Goal: Task Accomplishment & Management: Manage account settings

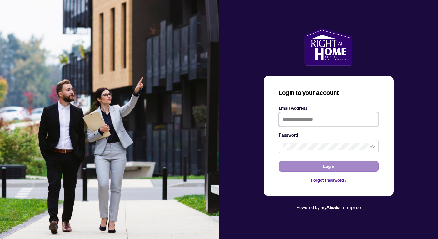
type input "**********"
click at [303, 168] on button "Login" at bounding box center [329, 166] width 100 height 11
click at [338, 163] on button "Login" at bounding box center [329, 166] width 100 height 11
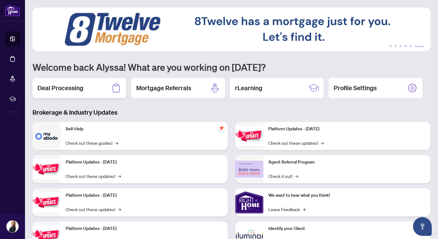
click at [102, 91] on div "Deal Processing" at bounding box center [80, 88] width 94 height 20
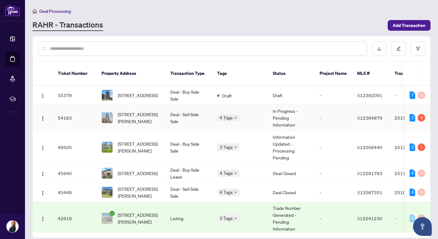
click at [101, 115] on td "[STREET_ADDRESS][PERSON_NAME]" at bounding box center [131, 118] width 69 height 26
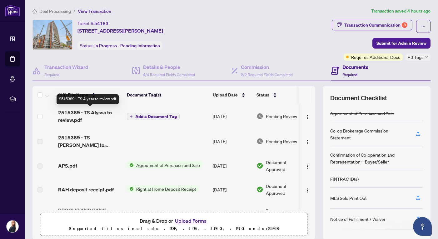
click at [97, 113] on span "2515389 - TS Alyssa to review.pdf" at bounding box center [90, 116] width 64 height 15
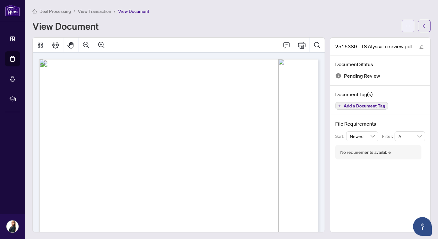
click at [404, 23] on button "button" at bounding box center [408, 26] width 13 height 13
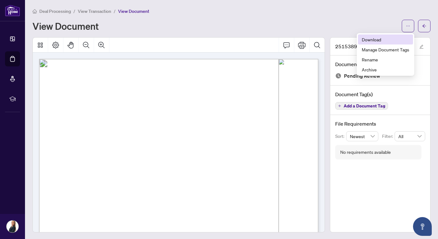
click at [389, 38] on span "Download" at bounding box center [386, 39] width 48 height 7
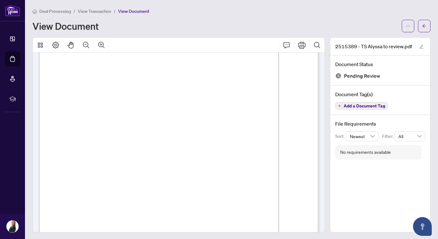
scroll to position [47, 0]
click at [92, 11] on span "View Transaction" at bounding box center [94, 11] width 33 height 6
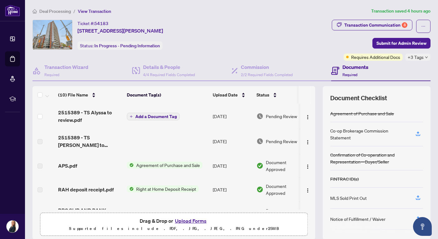
click at [187, 221] on button "Upload Forms" at bounding box center [190, 220] width 35 height 8
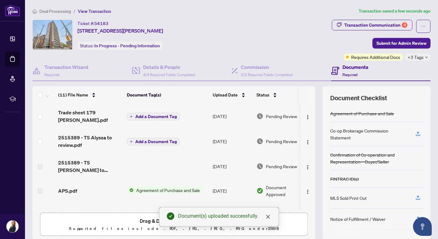
click at [164, 116] on span "Add a Document Tag" at bounding box center [156, 116] width 42 height 4
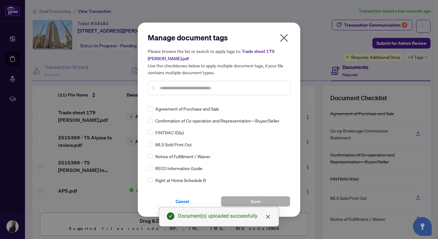
click at [182, 101] on div "Manage document tags Please browse the list or search to apply tags to: Trade s…" at bounding box center [219, 120] width 143 height 174
click at [183, 91] on div at bounding box center [219, 88] width 143 height 14
click at [181, 89] on input "text" at bounding box center [223, 87] width 126 height 7
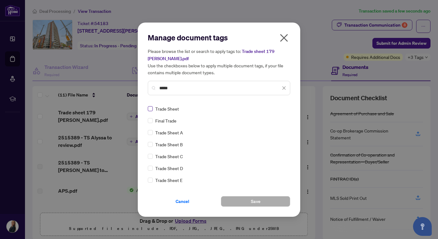
type input "*****"
click at [244, 199] on button "Save" at bounding box center [255, 201] width 69 height 11
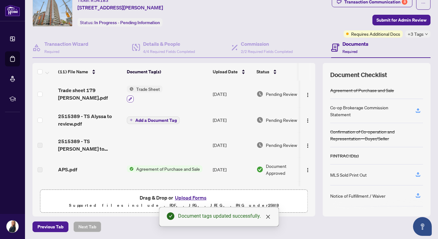
click at [128, 100] on button "button" at bounding box center [130, 98] width 7 height 7
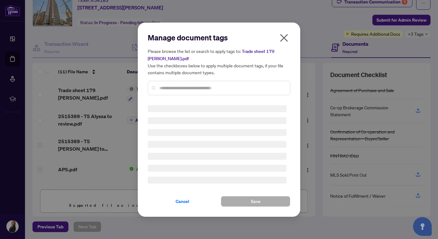
click at [193, 89] on input "text" at bounding box center [223, 87] width 126 height 7
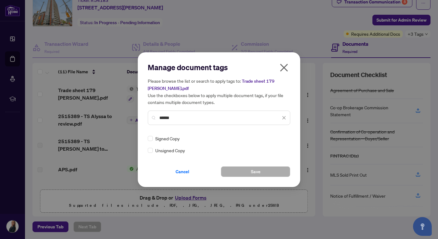
type input "******"
click at [158, 139] on span "Signed Copy" at bounding box center [167, 138] width 24 height 7
click at [256, 172] on span "Save" at bounding box center [256, 171] width 10 height 10
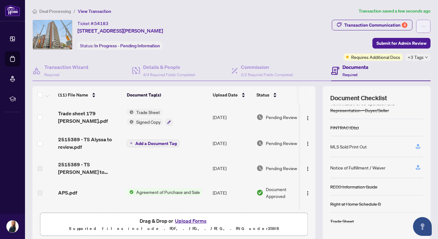
click at [426, 27] on button "button" at bounding box center [424, 26] width 14 height 13
click at [264, 35] on div "Ticket #: 54183 [STREET_ADDRESS][PERSON_NAME] Status: In Progress - Pending Inf…" at bounding box center [181, 35] width 297 height 30
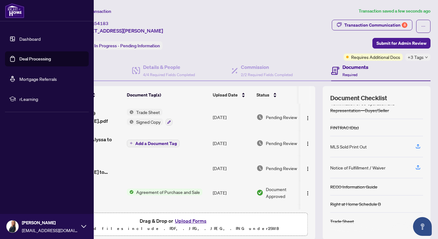
click at [14, 223] on img at bounding box center [13, 226] width 12 height 12
click at [26, 190] on span "Logout" at bounding box center [25, 189] width 14 height 10
